Goal: Check status: Check status

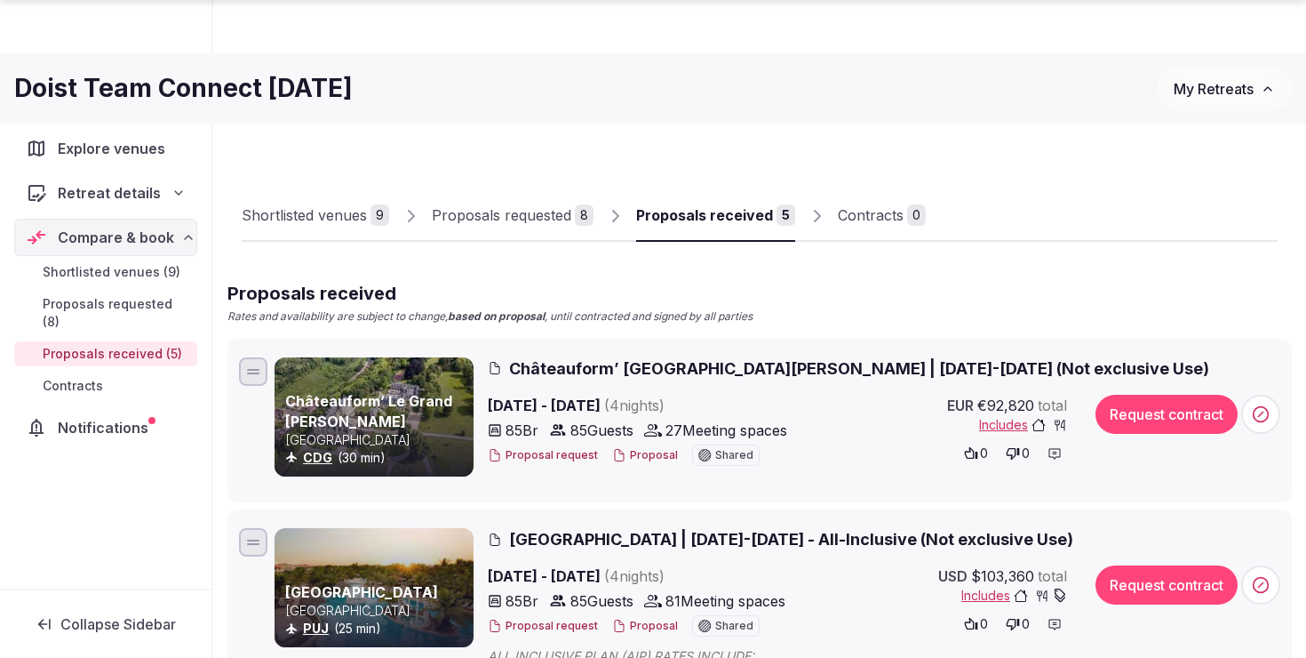
scroll to position [905, 0]
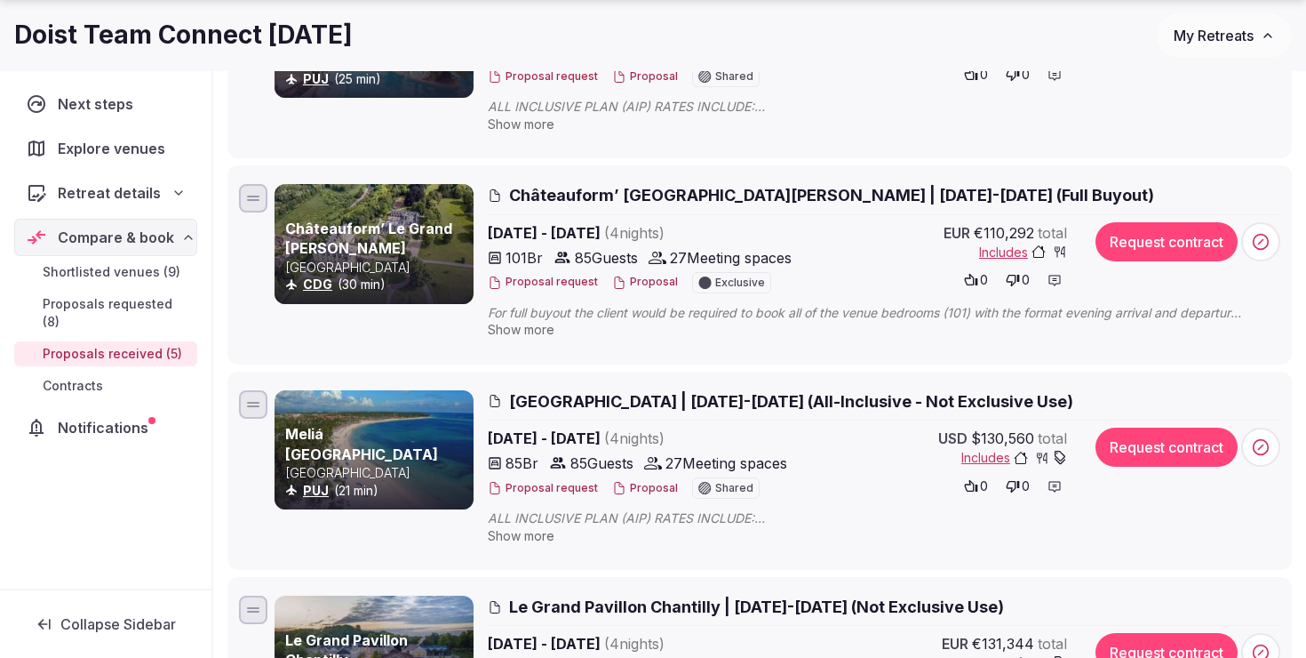
scroll to position [605, 0]
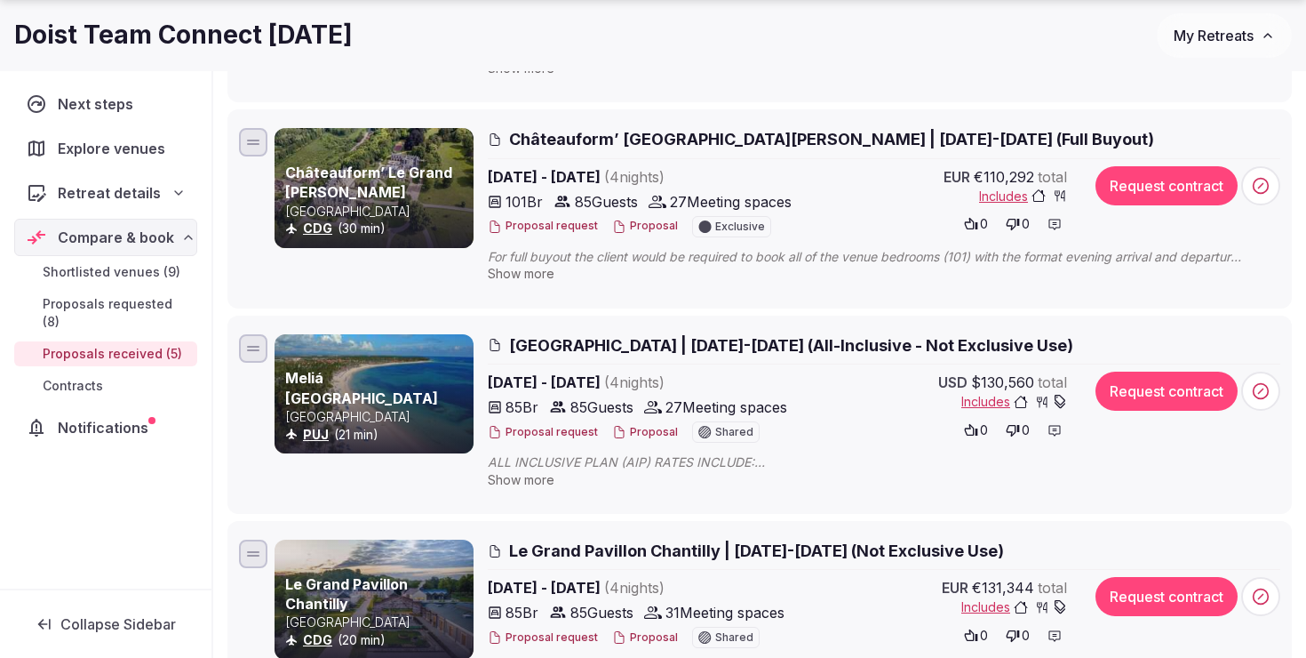
click at [533, 269] on span "Show more" at bounding box center [521, 273] width 67 height 15
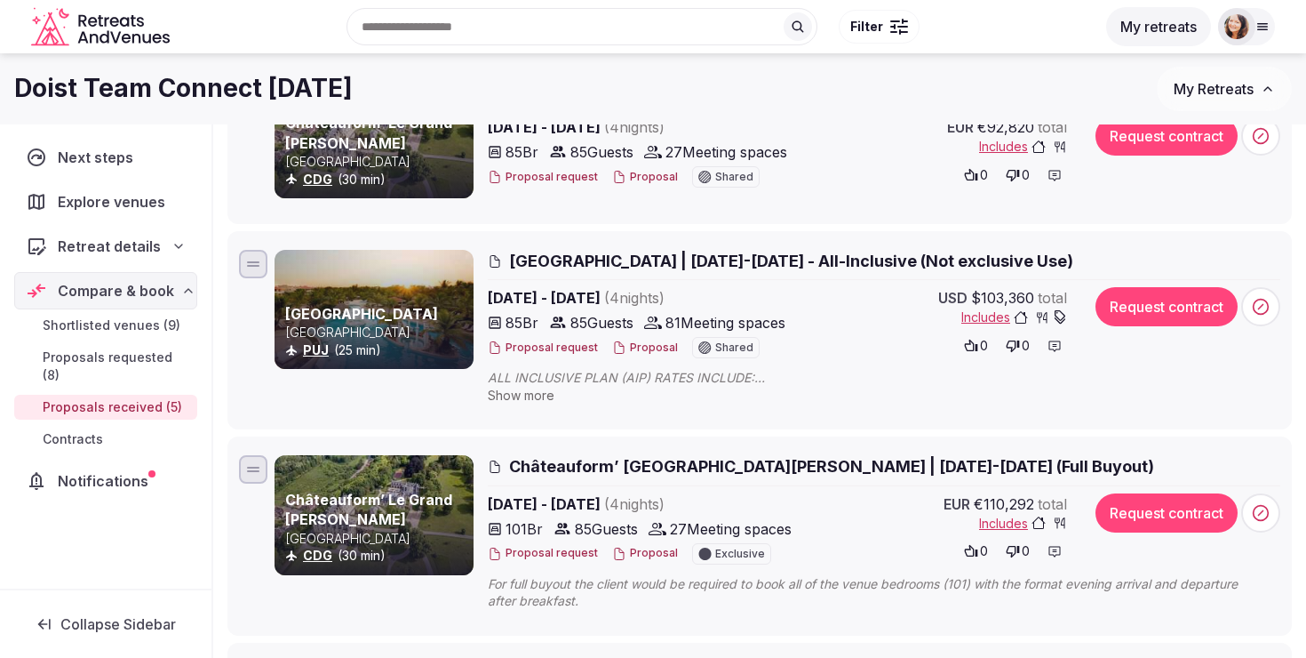
scroll to position [267, 0]
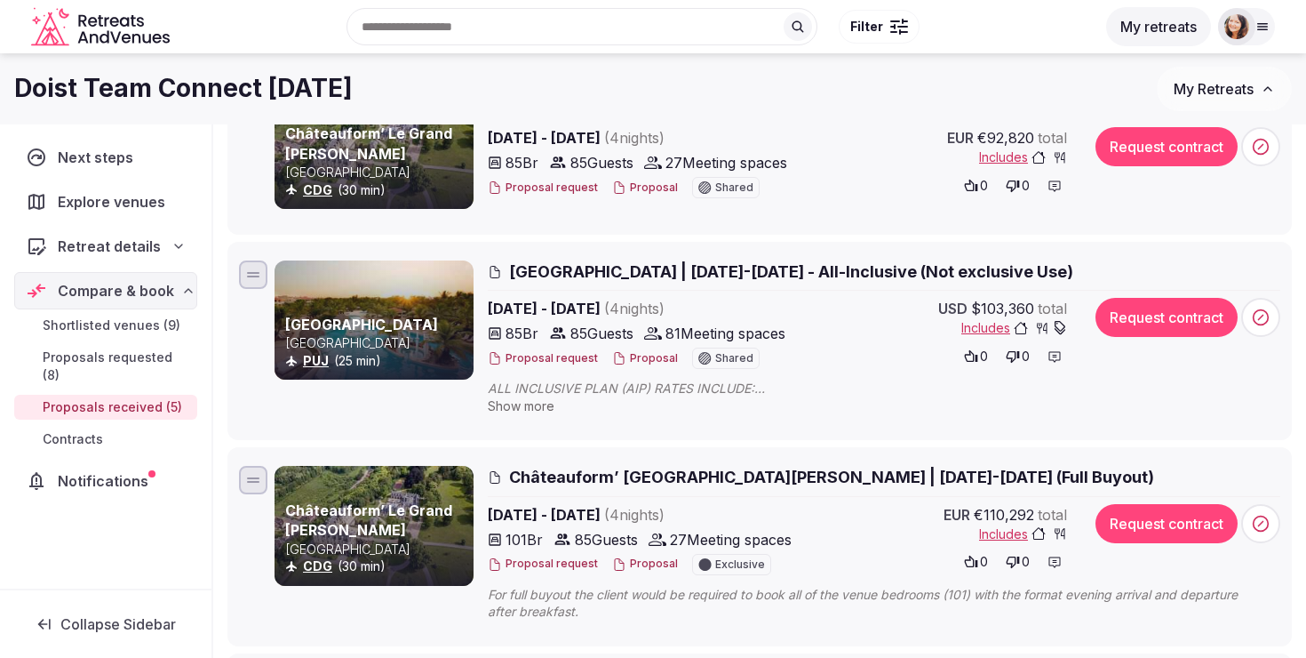
click at [540, 405] on span "Show more" at bounding box center [521, 405] width 67 height 15
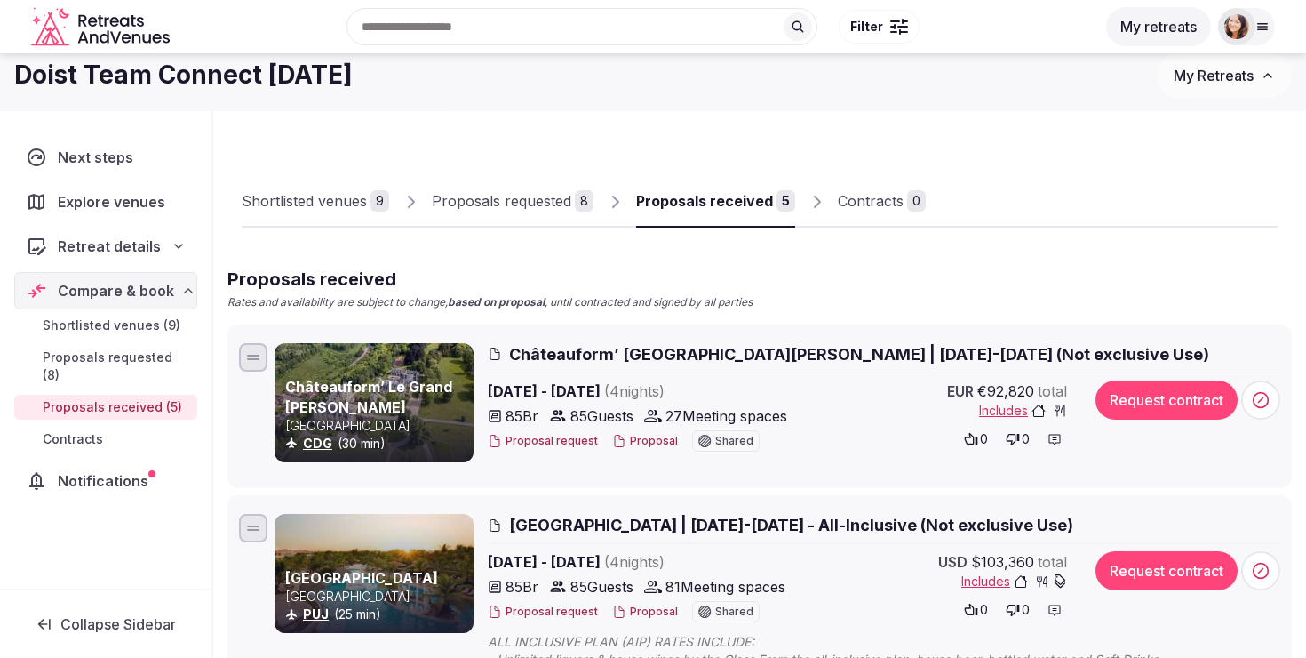
scroll to position [0, 0]
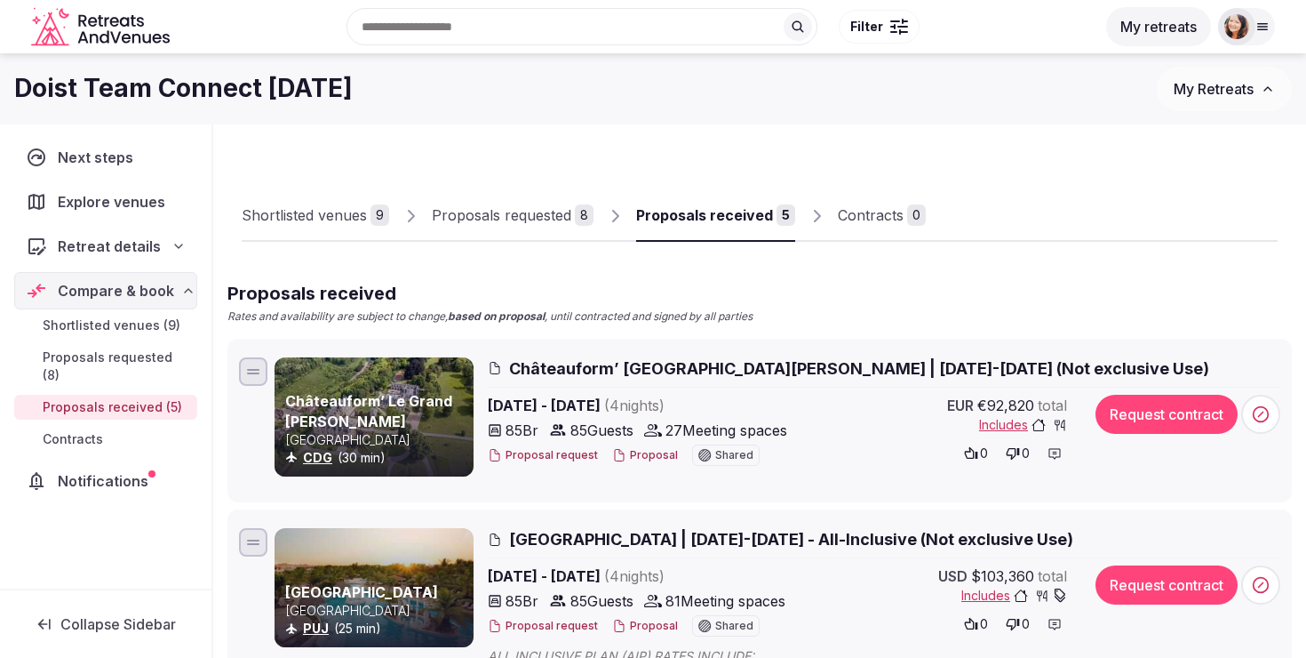
click at [498, 224] on div "Proposals requested" at bounding box center [501, 214] width 139 height 21
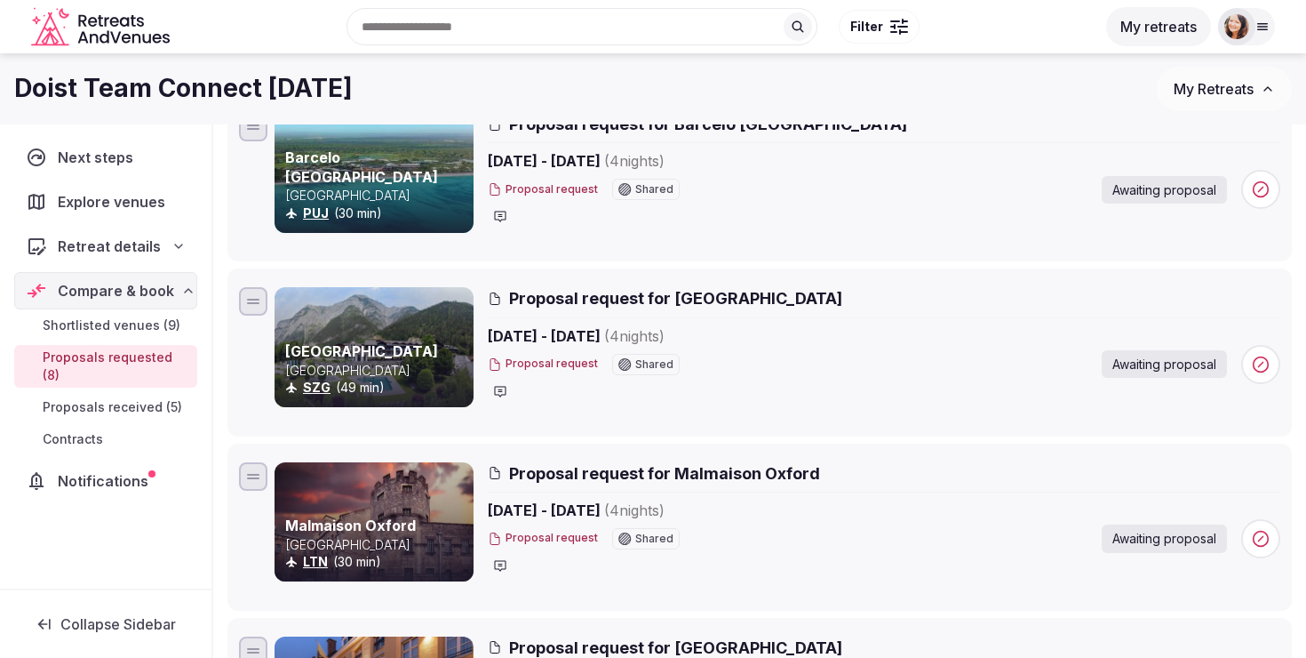
scroll to position [940, 0]
